Goal: Task Accomplishment & Management: Manage account settings

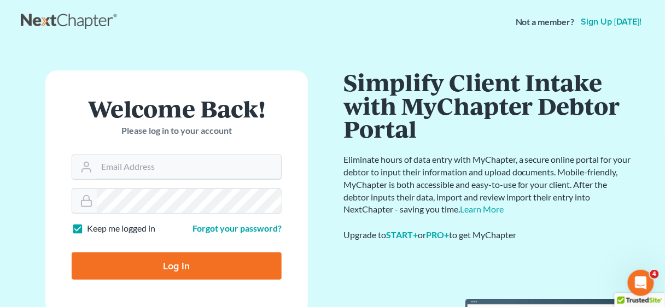
type input "[EMAIL_ADDRESS][DOMAIN_NAME]"
click at [195, 263] on input "Log In" at bounding box center [177, 266] width 210 height 27
type input "Thinking..."
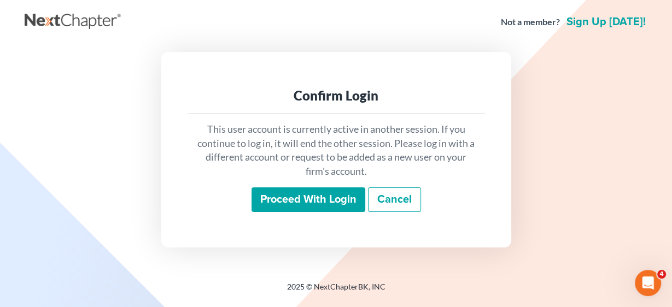
click at [301, 199] on input "Proceed with login" at bounding box center [309, 200] width 114 height 25
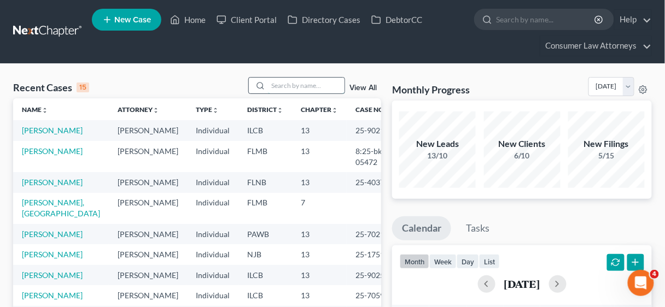
click at [284, 83] on input "search" at bounding box center [306, 86] width 77 height 16
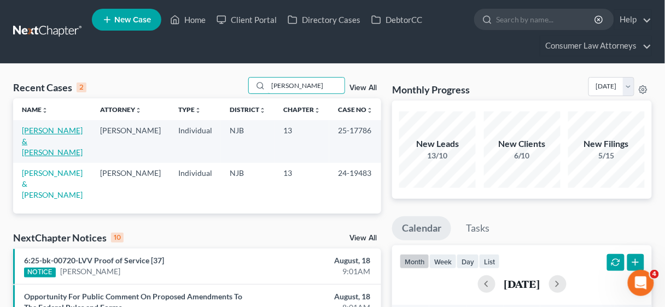
type input "wooten"
click at [38, 127] on link "Wooten, Elliott & Ruthie" at bounding box center [52, 141] width 61 height 31
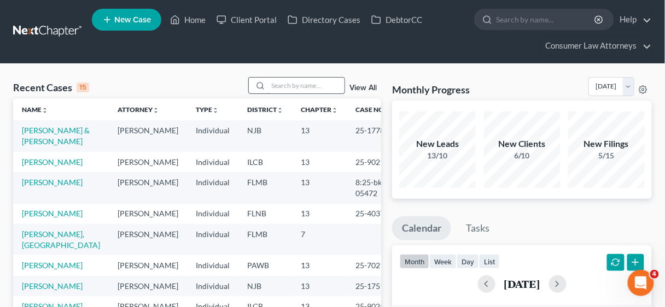
click at [289, 86] on input "search" at bounding box center [306, 86] width 77 height 16
type input "wooten"
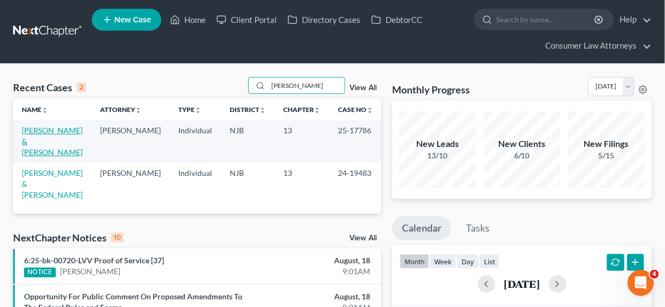
click at [44, 129] on link "Wooten, Elliott & Ruthie" at bounding box center [52, 141] width 61 height 31
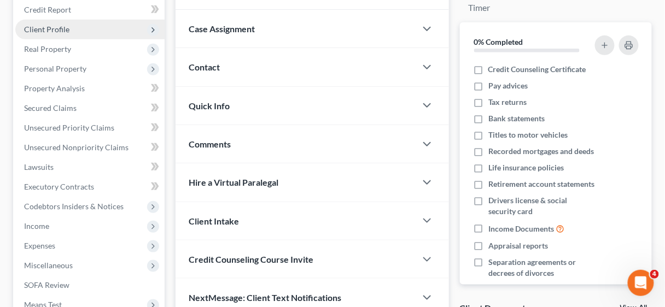
scroll to position [175, 0]
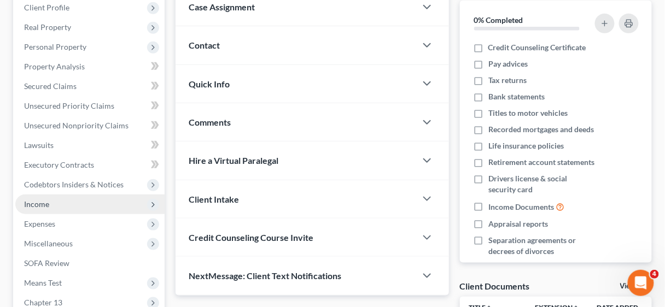
click at [40, 205] on span "Income" at bounding box center [36, 204] width 25 height 9
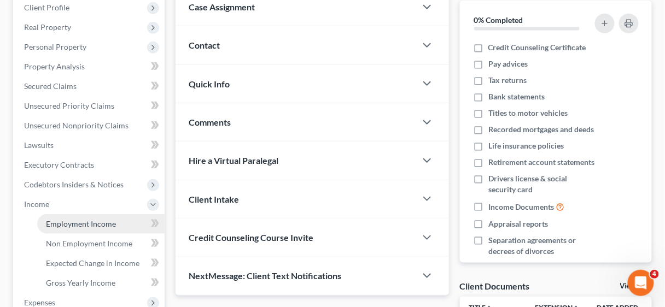
click at [80, 224] on span "Employment Income" at bounding box center [81, 223] width 70 height 9
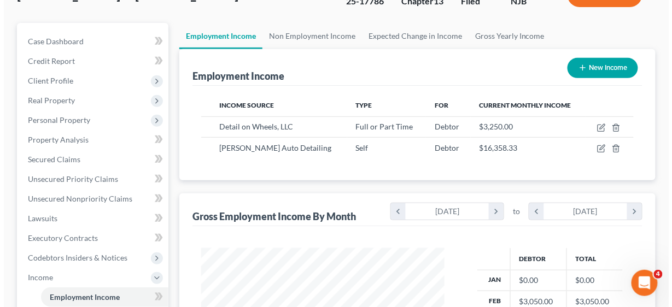
scroll to position [88, 0]
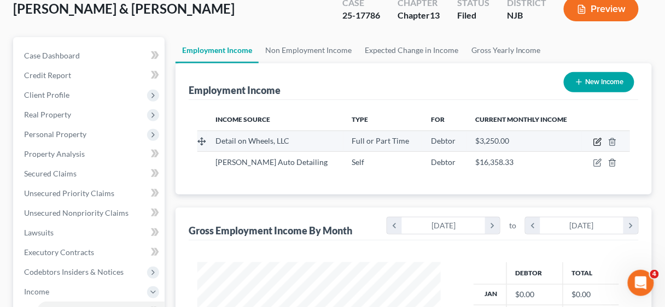
click at [595, 139] on icon "button" at bounding box center [597, 142] width 7 height 7
select select "0"
select select "33"
select select "3"
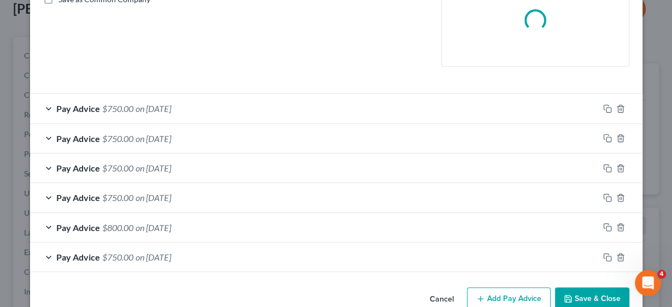
scroll to position [285, 0]
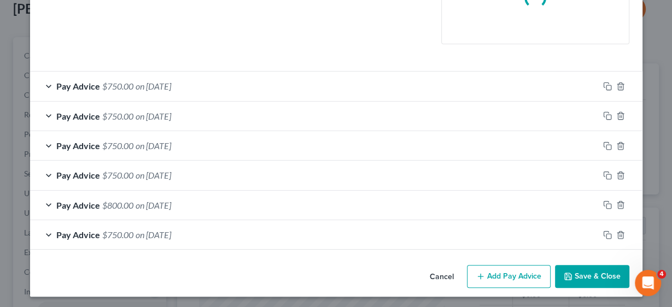
click at [519, 278] on div "Edit Income Source × Employment Type * Select Full or Part Time Employment Self…" at bounding box center [336, 12] width 613 height 569
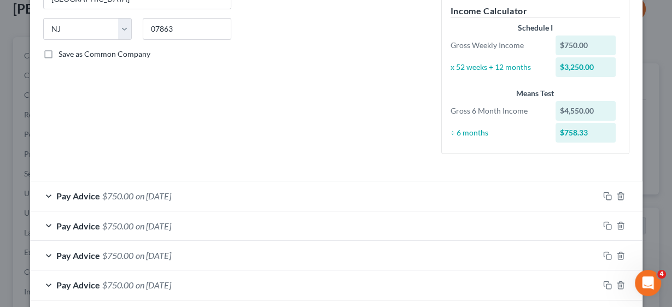
scroll to position [318, 0]
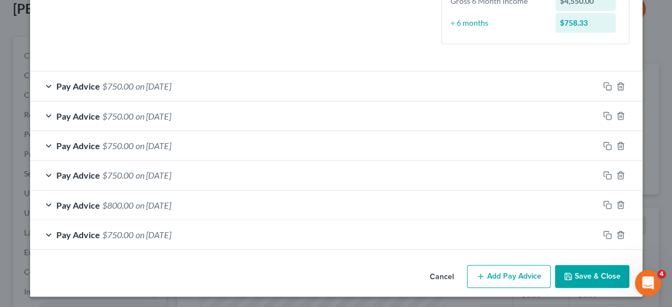
click at [520, 275] on button "Add Pay Advice" at bounding box center [509, 276] width 84 height 23
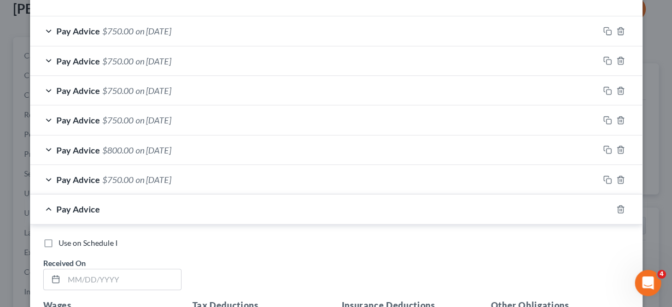
scroll to position [493, 0]
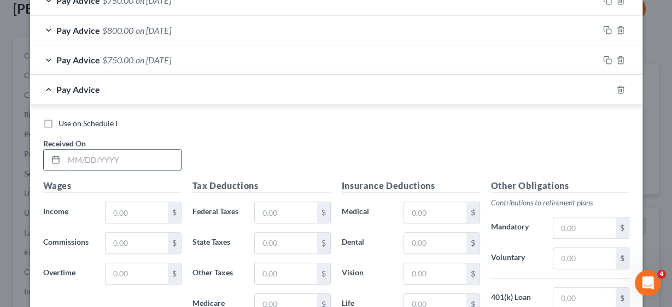
click at [117, 154] on input "text" at bounding box center [122, 160] width 117 height 21
type input "01/03/2025"
click at [137, 203] on input "text" at bounding box center [137, 212] width 62 height 21
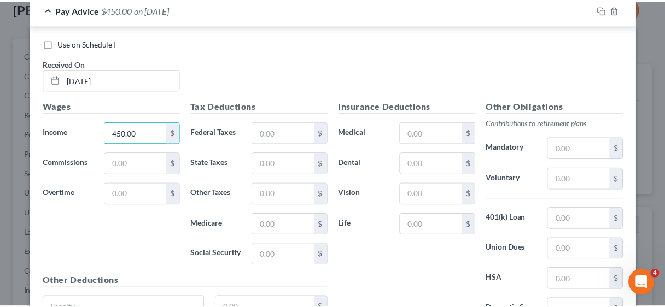
scroll to position [673, 0]
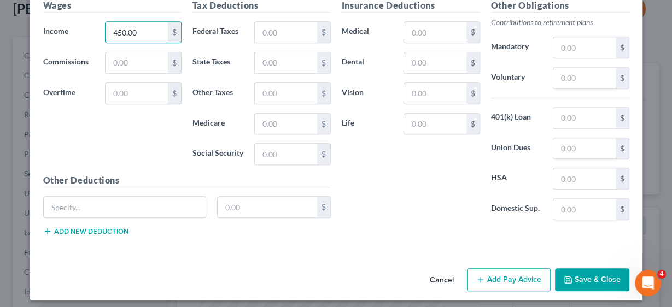
type input "450.00"
click at [581, 272] on button "Save & Close" at bounding box center [592, 280] width 74 height 23
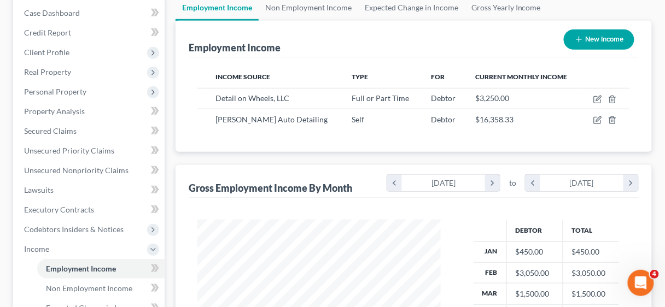
scroll to position [131, 0]
